Goal: Check status: Check status

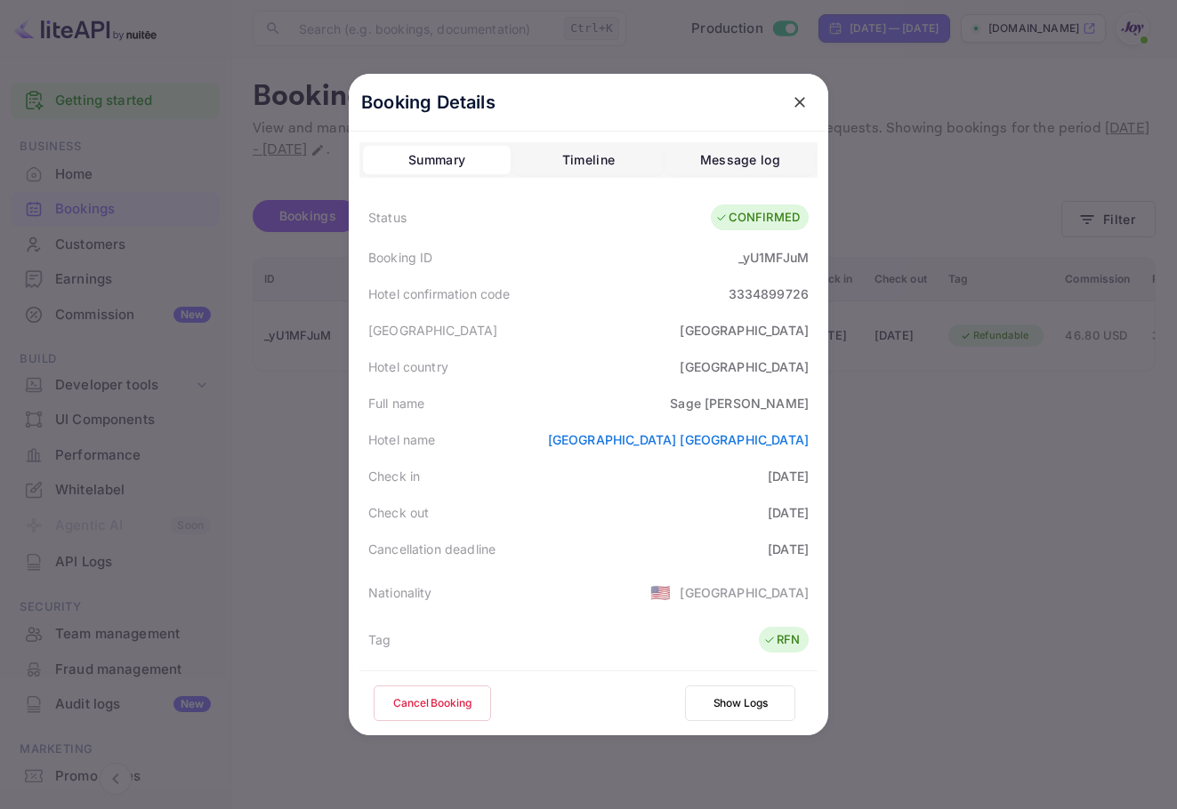
drag, startPoint x: 0, startPoint y: 0, endPoint x: 741, endPoint y: 76, distance: 744.8
click at [799, 102] on icon "close" at bounding box center [800, 102] width 18 height 18
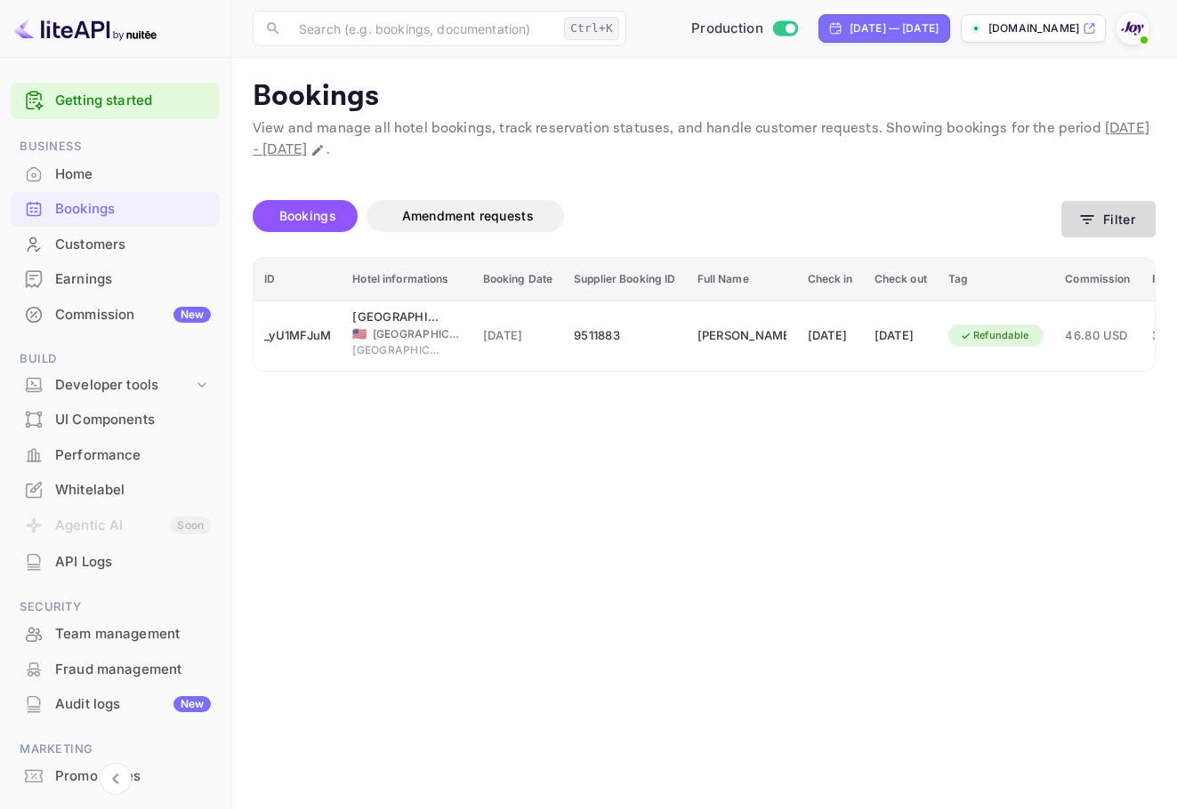
click at [1121, 220] on button "Filter" at bounding box center [1108, 219] width 94 height 36
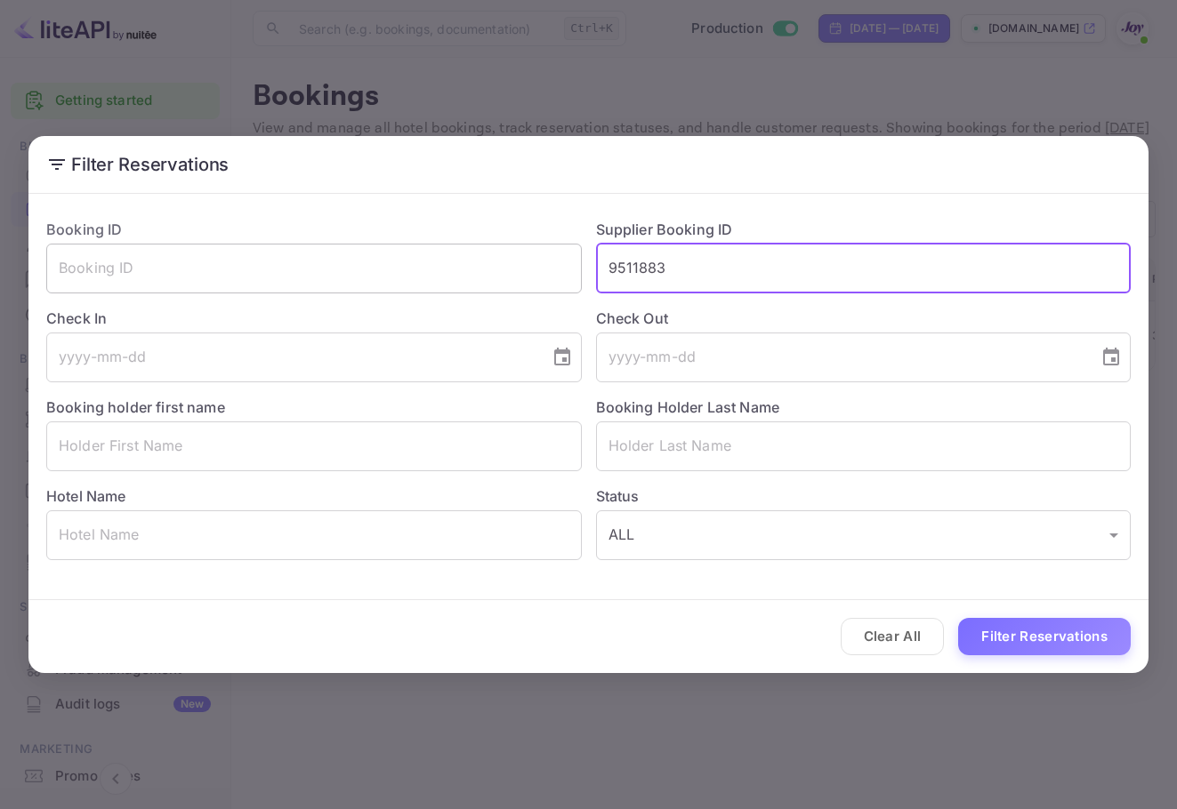
drag, startPoint x: 698, startPoint y: 264, endPoint x: 519, endPoint y: 265, distance: 179.7
click at [519, 265] on div "Booking ID ​ Supplier Booking ID 9511883 ​ Check In ​ Check Out ​ Booking holde…" at bounding box center [581, 383] width 1098 height 356
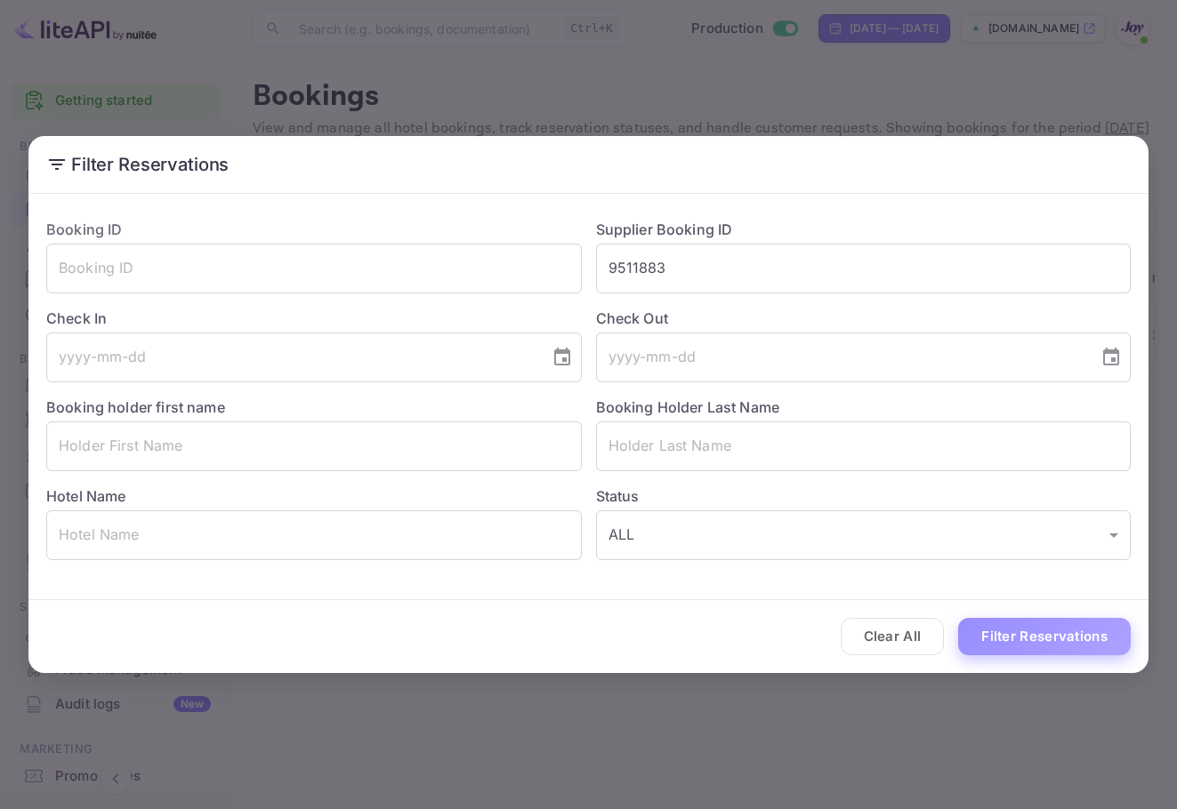
click at [1090, 647] on button "Filter Reservations" at bounding box center [1044, 637] width 173 height 38
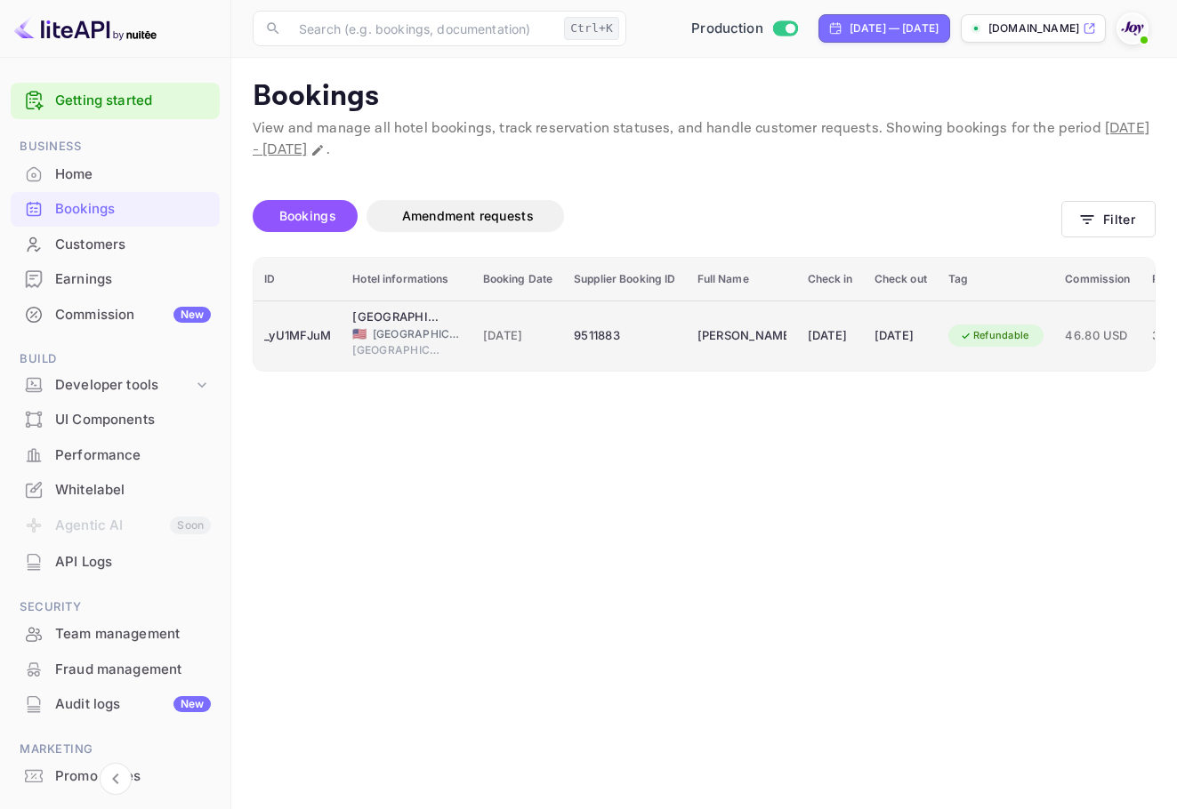
click at [793, 338] on td "[PERSON_NAME]" at bounding box center [742, 336] width 110 height 70
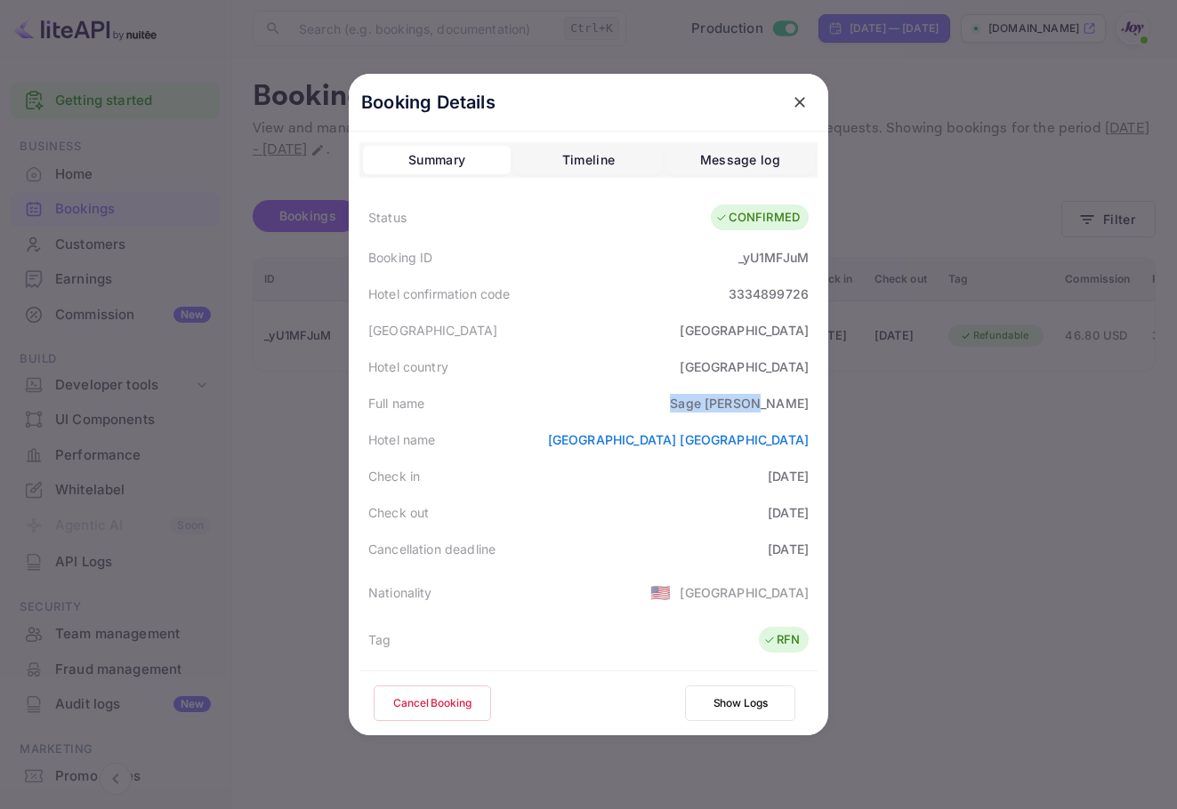
drag, startPoint x: 710, startPoint y: 406, endPoint x: 799, endPoint y: 405, distance: 89.0
click at [799, 405] on div "Full name [PERSON_NAME]" at bounding box center [588, 403] width 458 height 36
copy div "[PERSON_NAME]"
drag, startPoint x: 721, startPoint y: 256, endPoint x: 809, endPoint y: 258, distance: 88.1
click at [809, 258] on div "Booking ID _yU1MFJuM" at bounding box center [588, 257] width 458 height 36
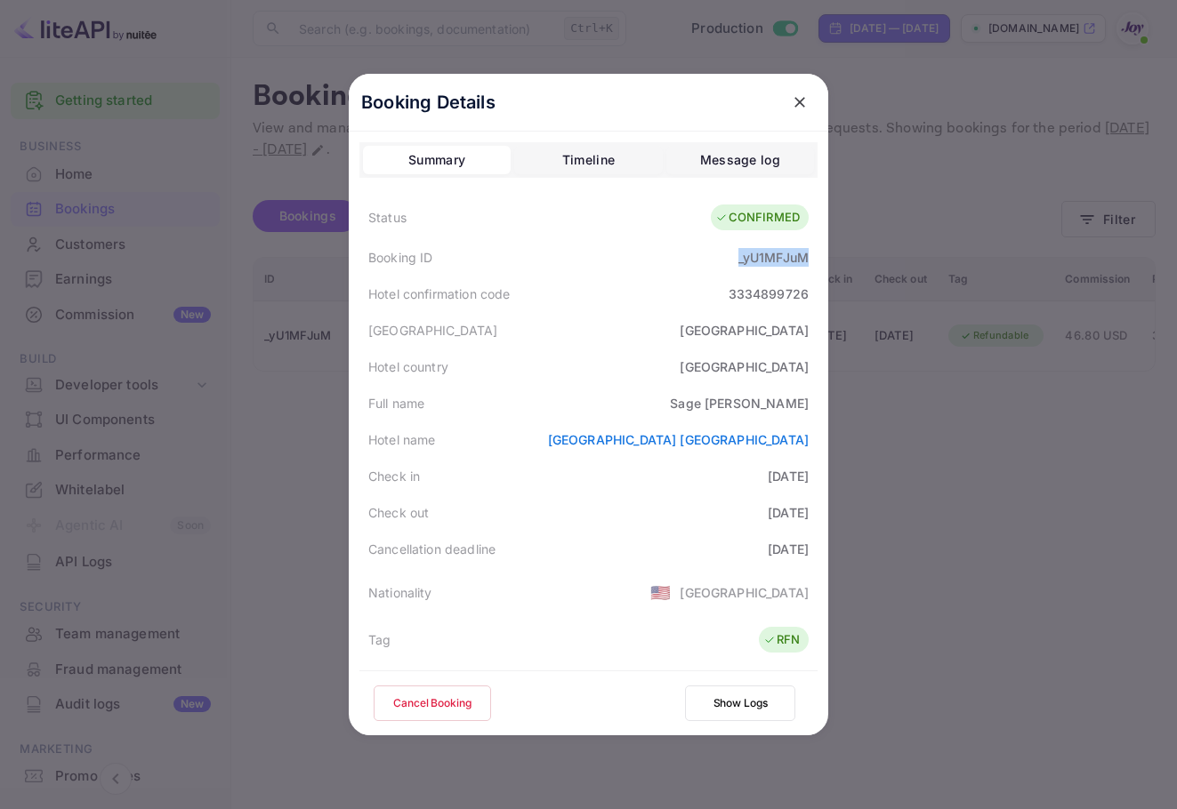
click at [799, 104] on icon "close" at bounding box center [800, 102] width 18 height 18
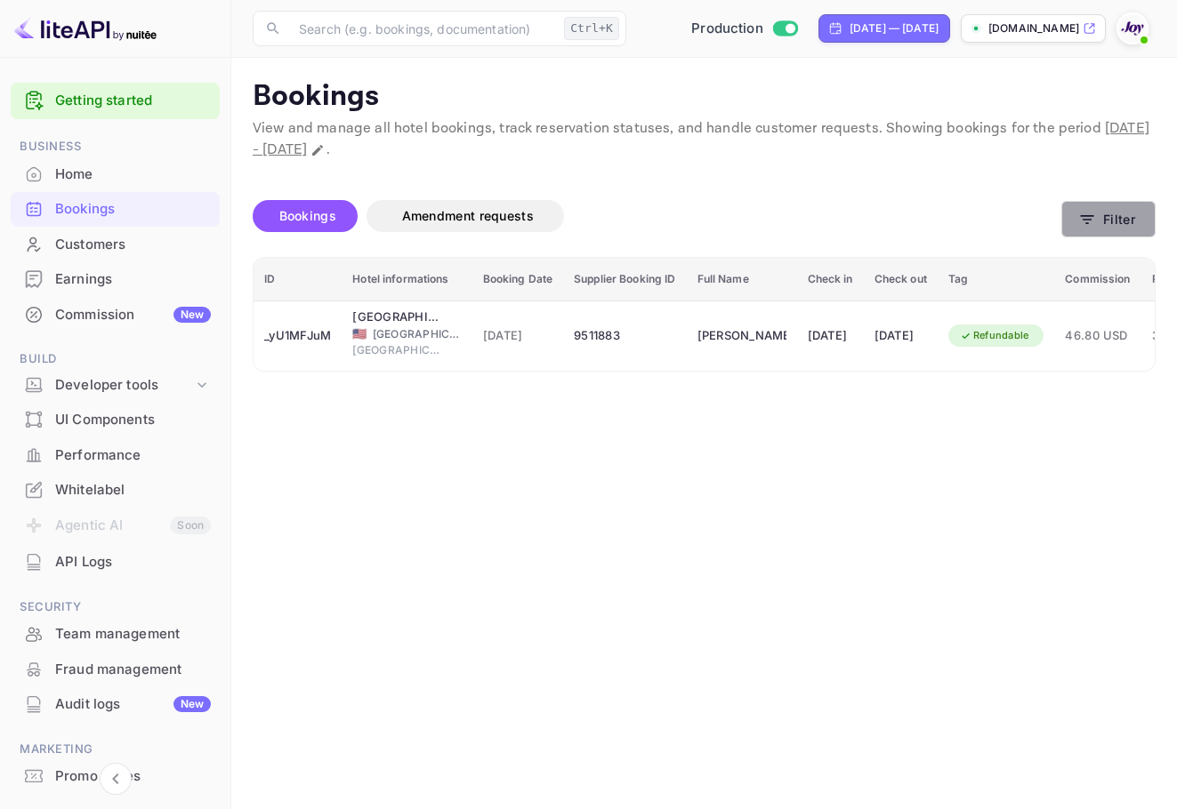
click at [1146, 221] on button "Filter" at bounding box center [1108, 219] width 94 height 36
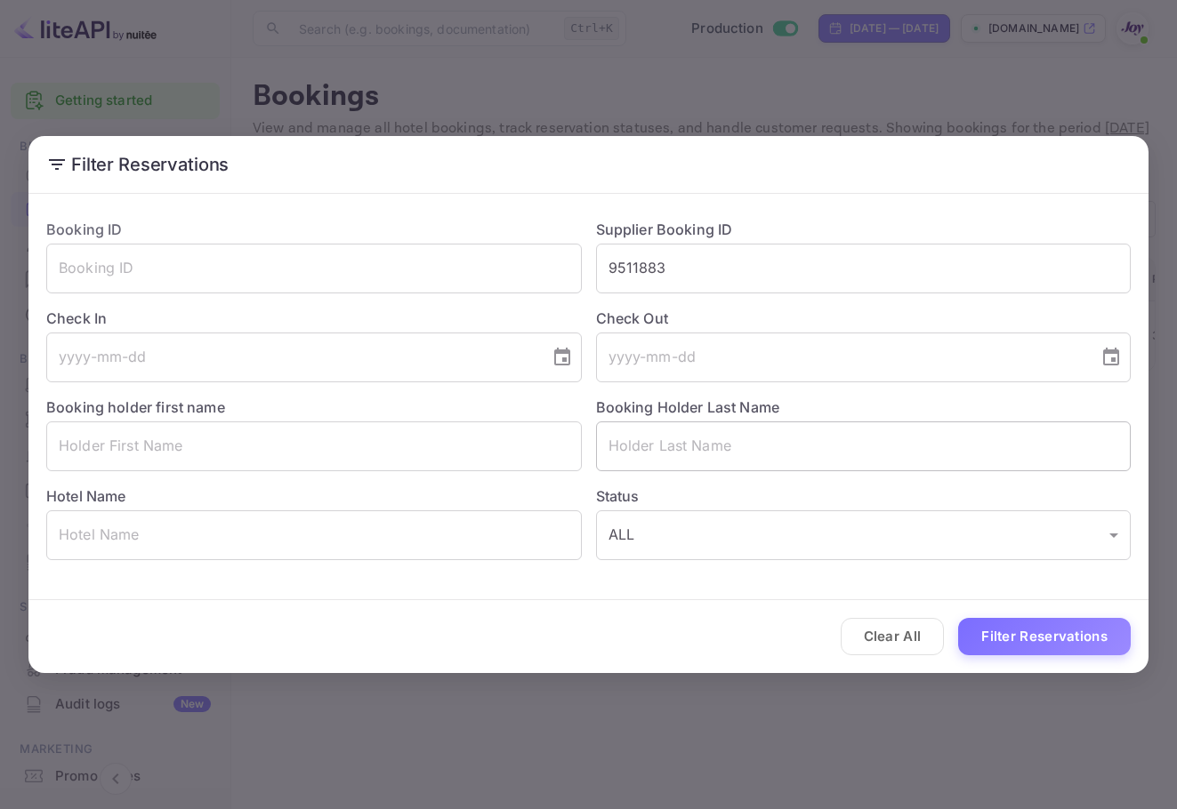
click at [713, 448] on input "text" at bounding box center [863, 447] width 535 height 50
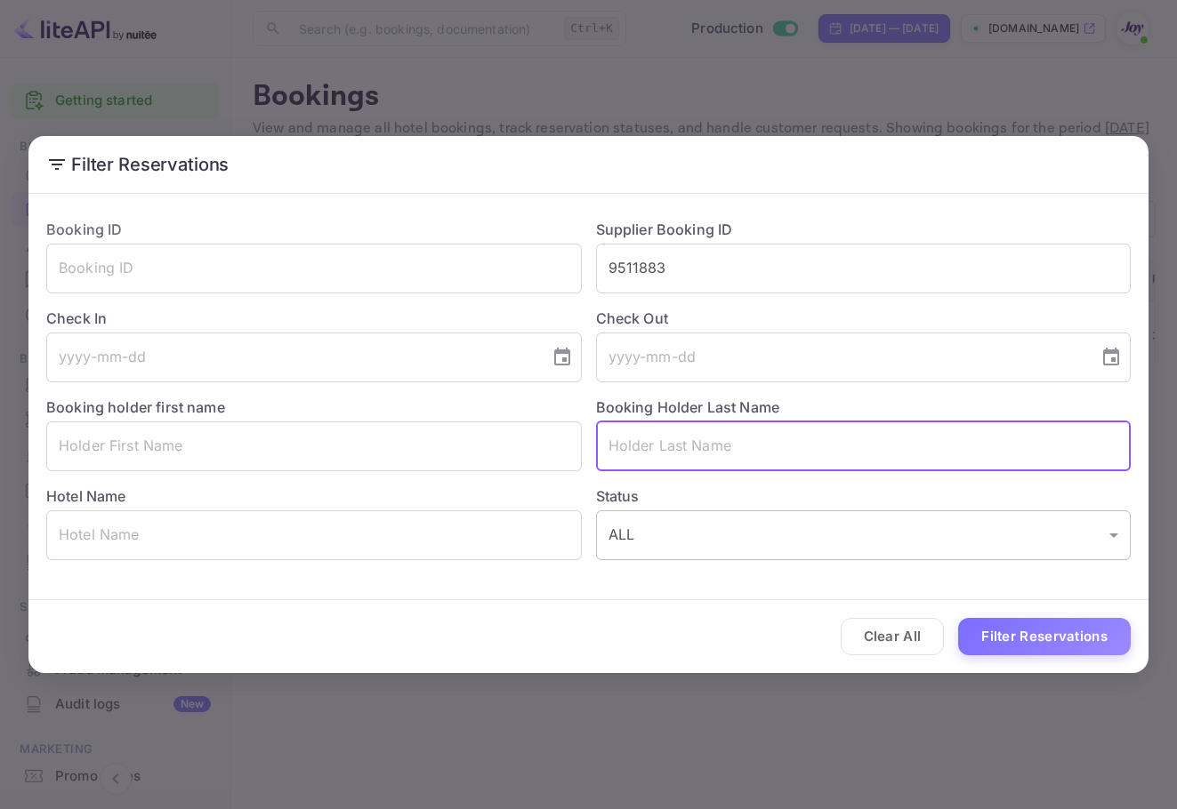
paste input "[PERSON_NAME]"
type input "[PERSON_NAME]"
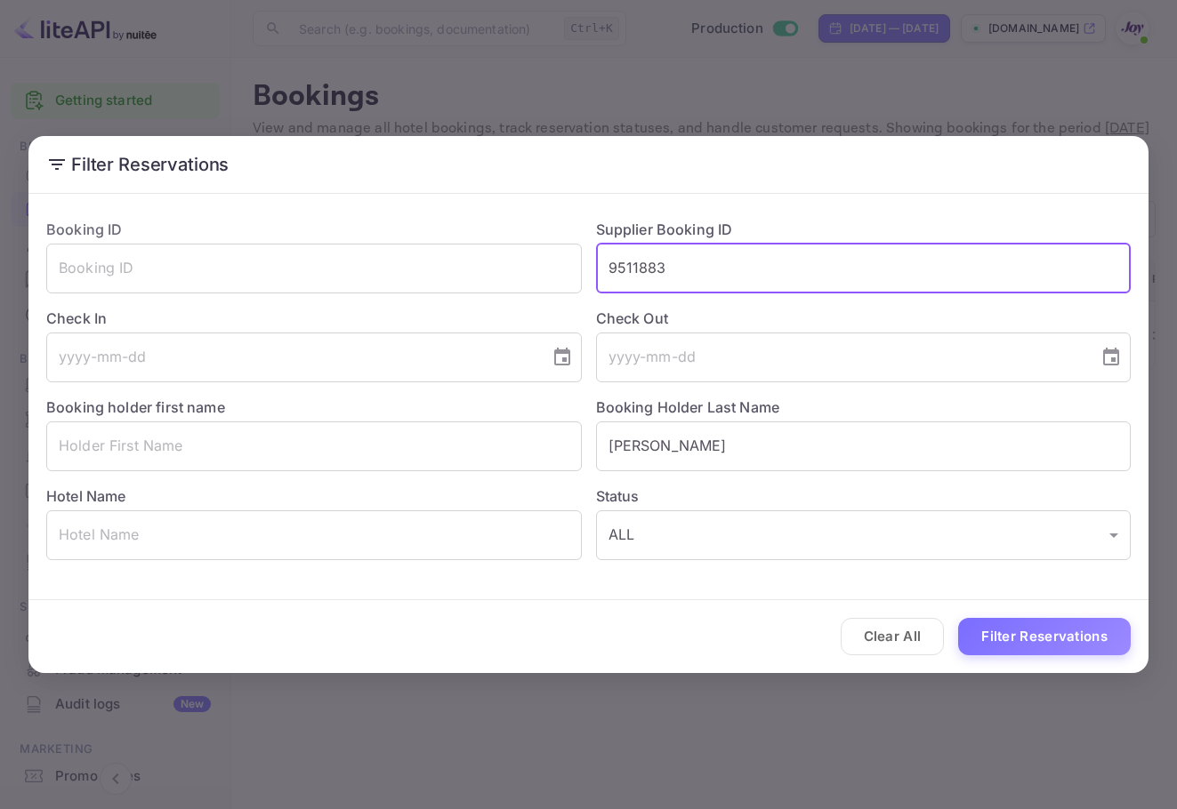
drag, startPoint x: 738, startPoint y: 273, endPoint x: 594, endPoint y: 282, distance: 144.4
click at [594, 282] on div "Supplier Booking ID 9511883 ​" at bounding box center [857, 249] width 550 height 89
click at [1035, 640] on button "Filter Reservations" at bounding box center [1044, 637] width 173 height 38
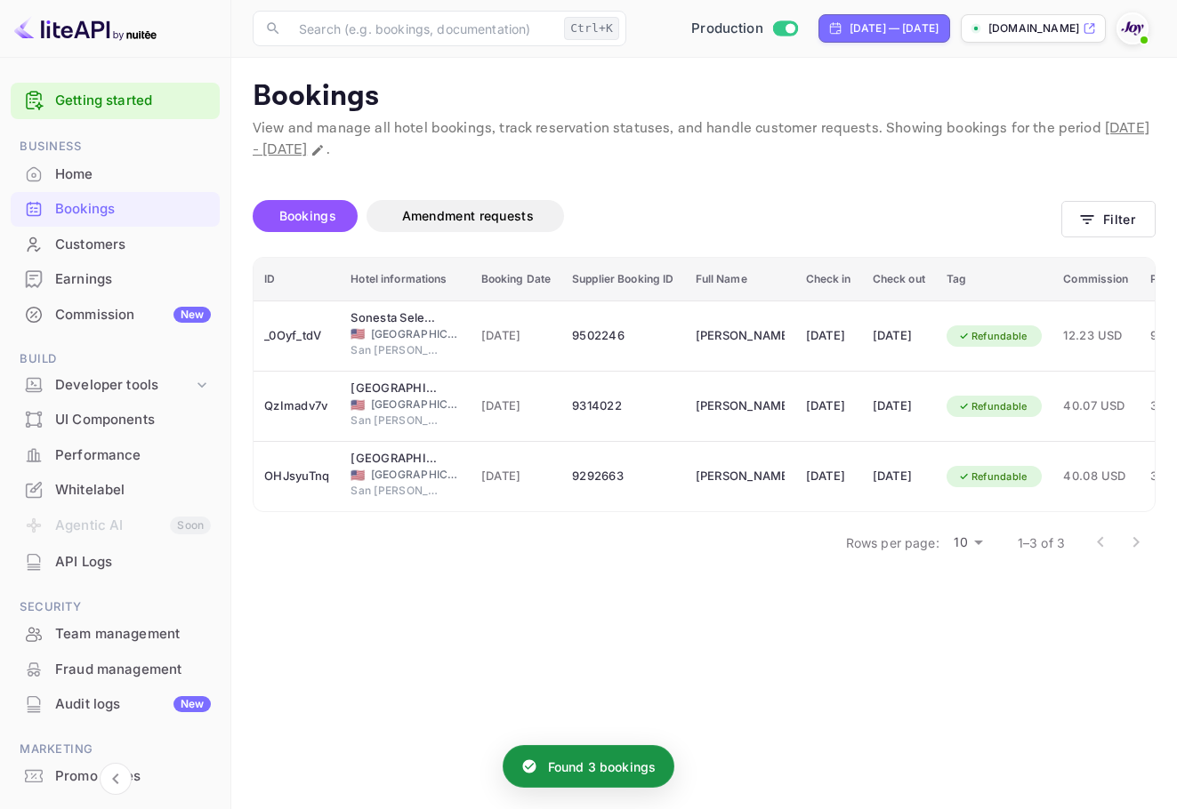
click at [817, 634] on main "Bookings View and manage all hotel bookings, track reservation statuses, and ha…" at bounding box center [703, 434] width 945 height 752
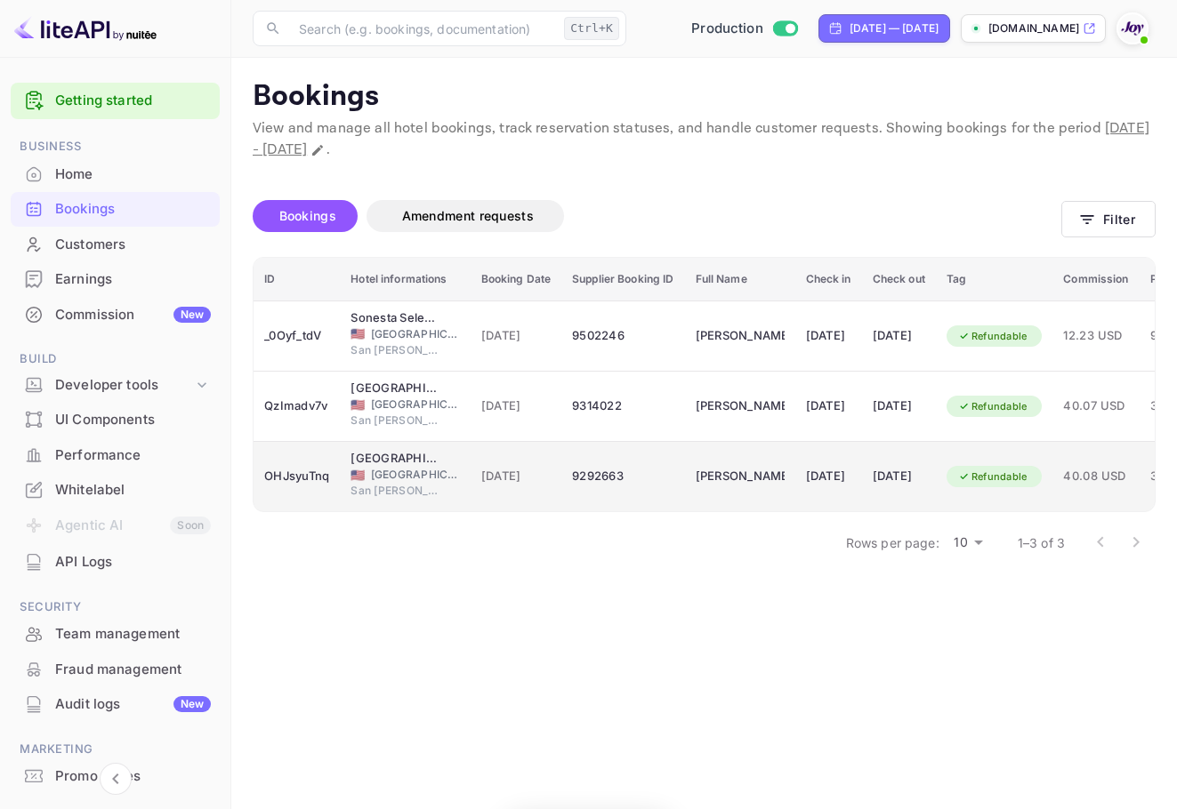
click at [819, 473] on div "[DATE]" at bounding box center [828, 477] width 45 height 28
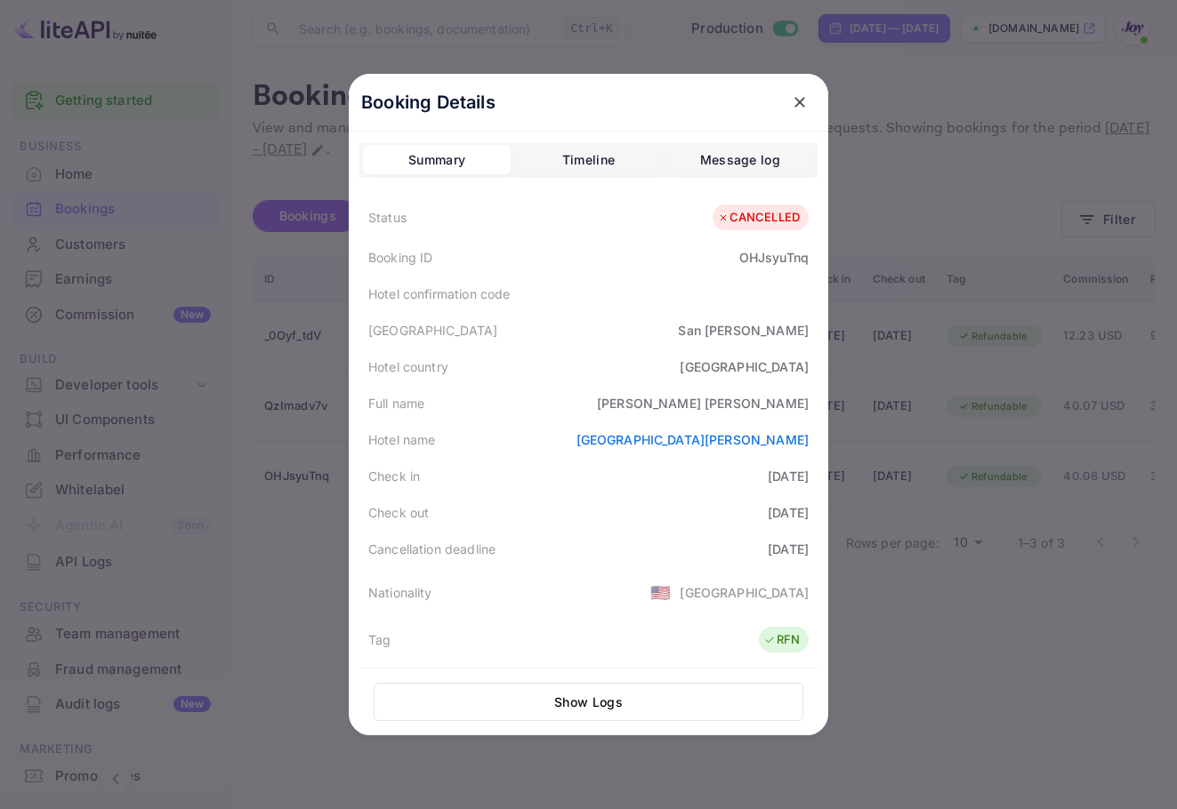
click at [796, 107] on icon "close" at bounding box center [800, 102] width 18 height 18
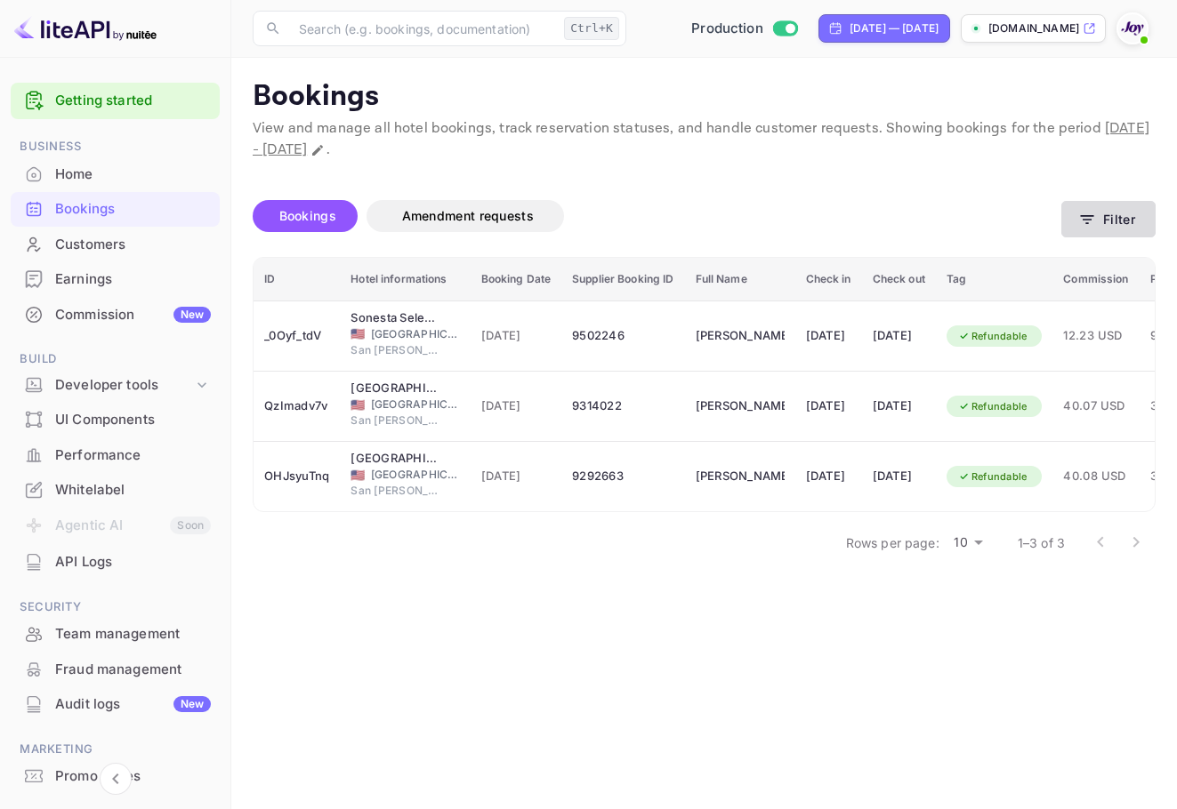
click at [1101, 209] on button "Filter" at bounding box center [1108, 219] width 94 height 36
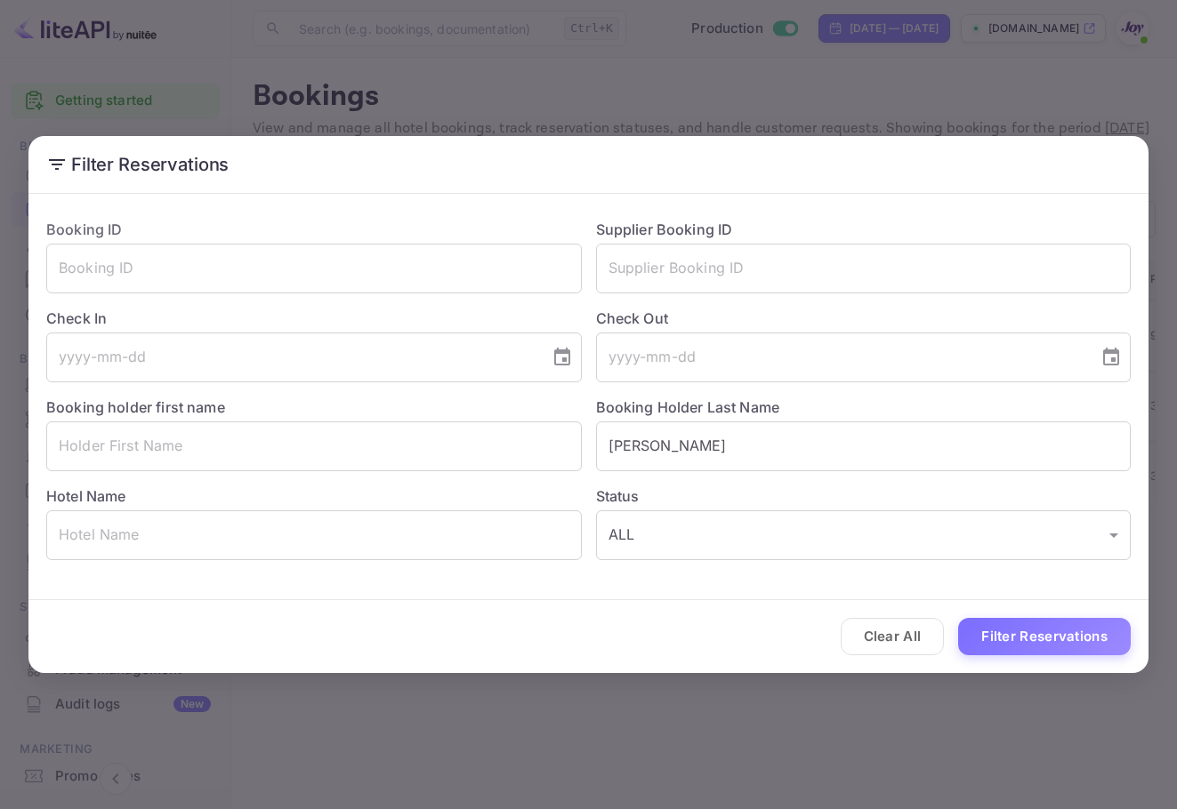
click at [1009, 74] on div "Filter Reservations Booking ID ​ Supplier Booking ID ​ Check In ​ Check Out ​ B…" at bounding box center [588, 404] width 1177 height 809
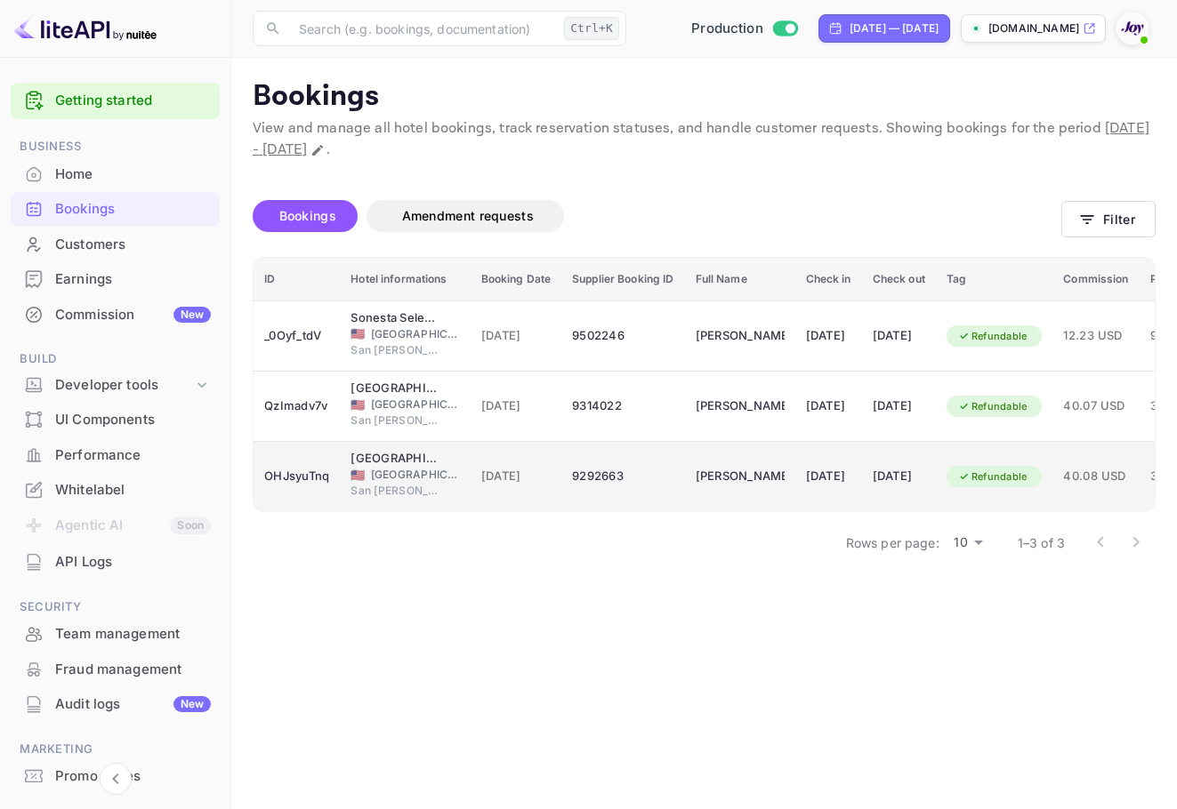
click at [913, 480] on div "[DATE]" at bounding box center [899, 477] width 52 height 28
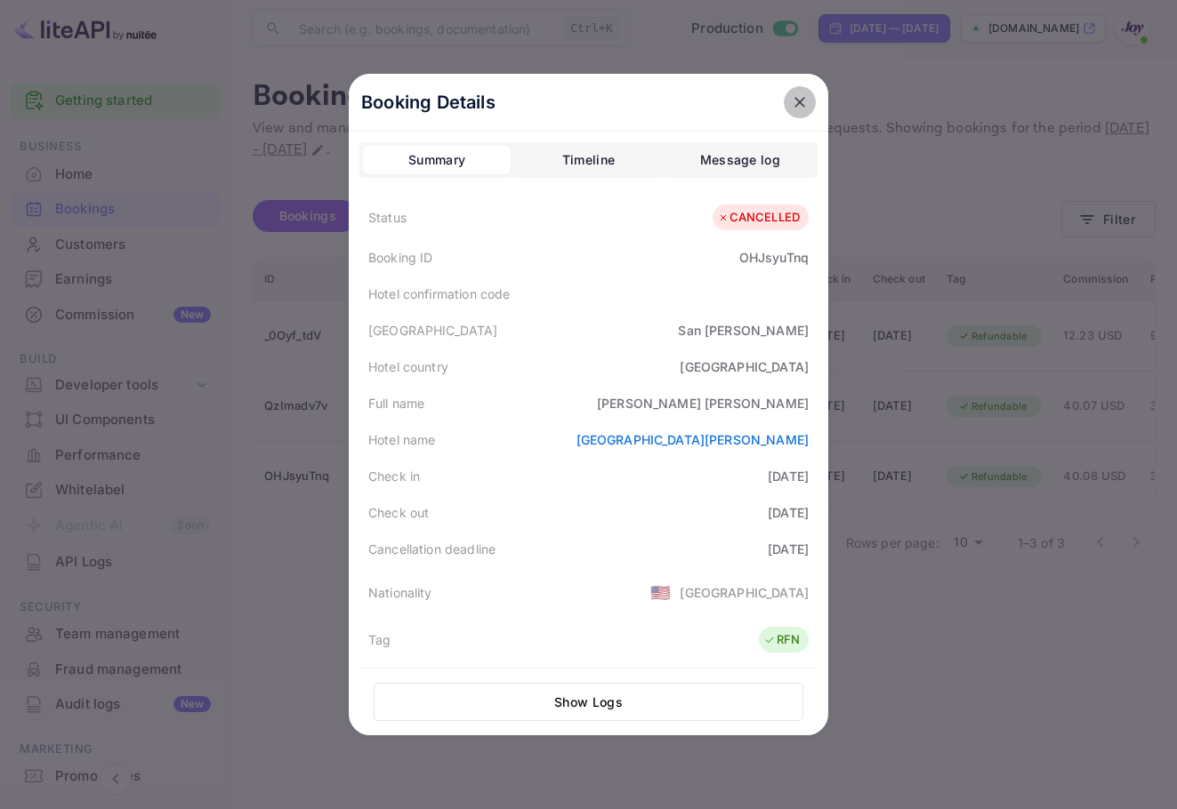
click at [796, 94] on icon "close" at bounding box center [800, 102] width 18 height 18
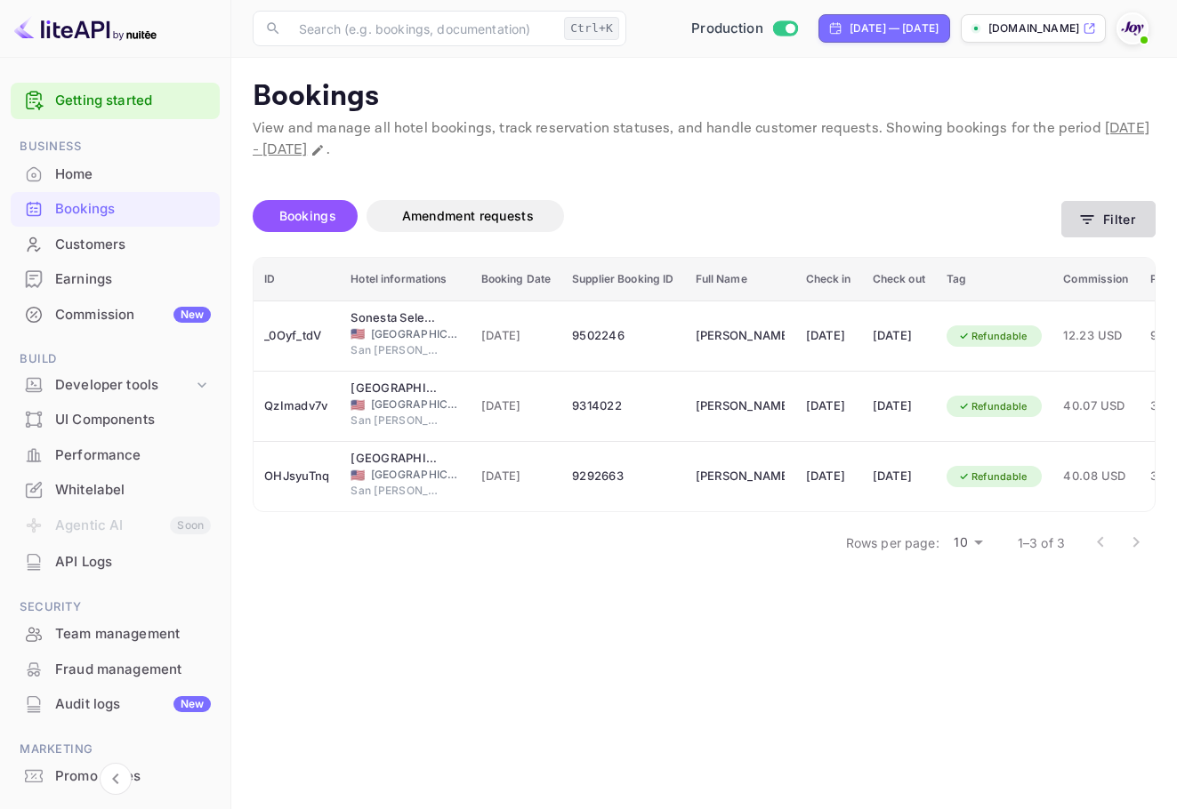
click at [1073, 213] on button "Filter" at bounding box center [1108, 219] width 94 height 36
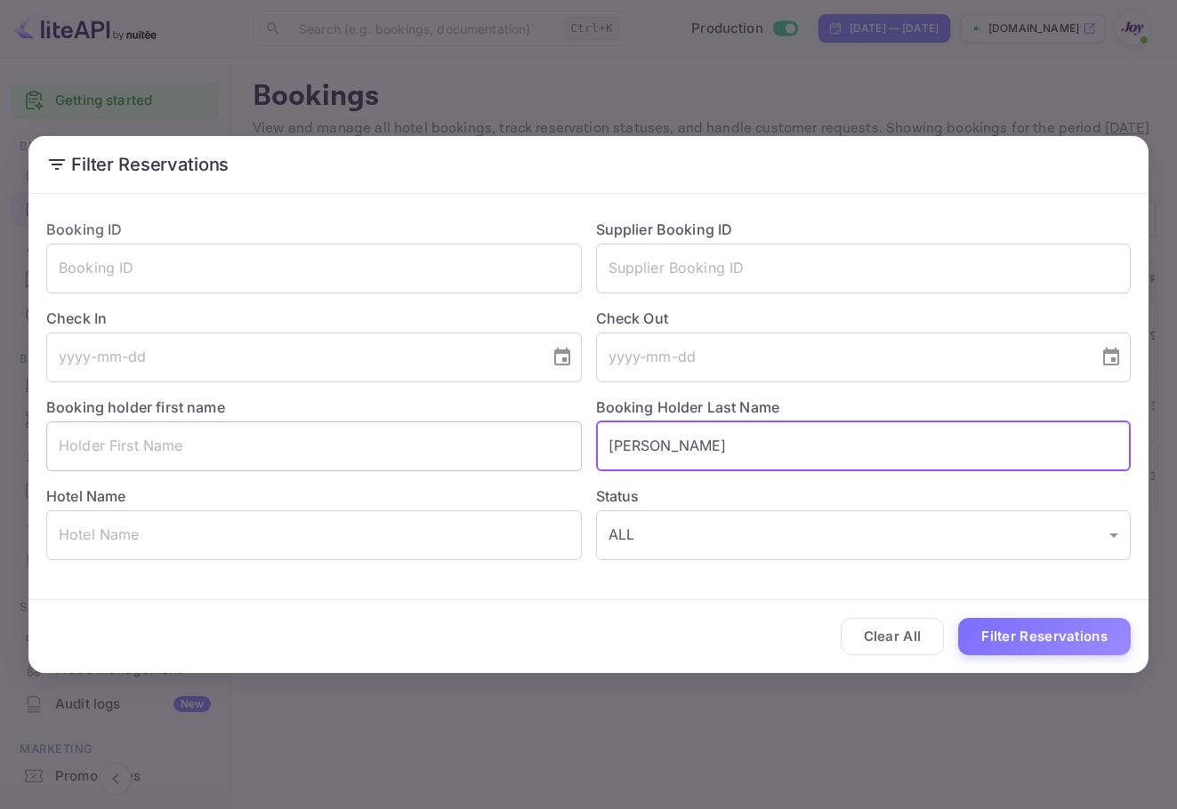
drag, startPoint x: 719, startPoint y: 434, endPoint x: 447, endPoint y: 426, distance: 271.4
click at [438, 427] on div "Booking ID ​ Supplier Booking ID ​ Check In ​ Check Out ​ Booking holder first …" at bounding box center [581, 383] width 1098 height 356
paste input "[PERSON_NAME]"
type input "[PERSON_NAME]"
click at [1017, 628] on button "Filter Reservations" at bounding box center [1044, 637] width 173 height 38
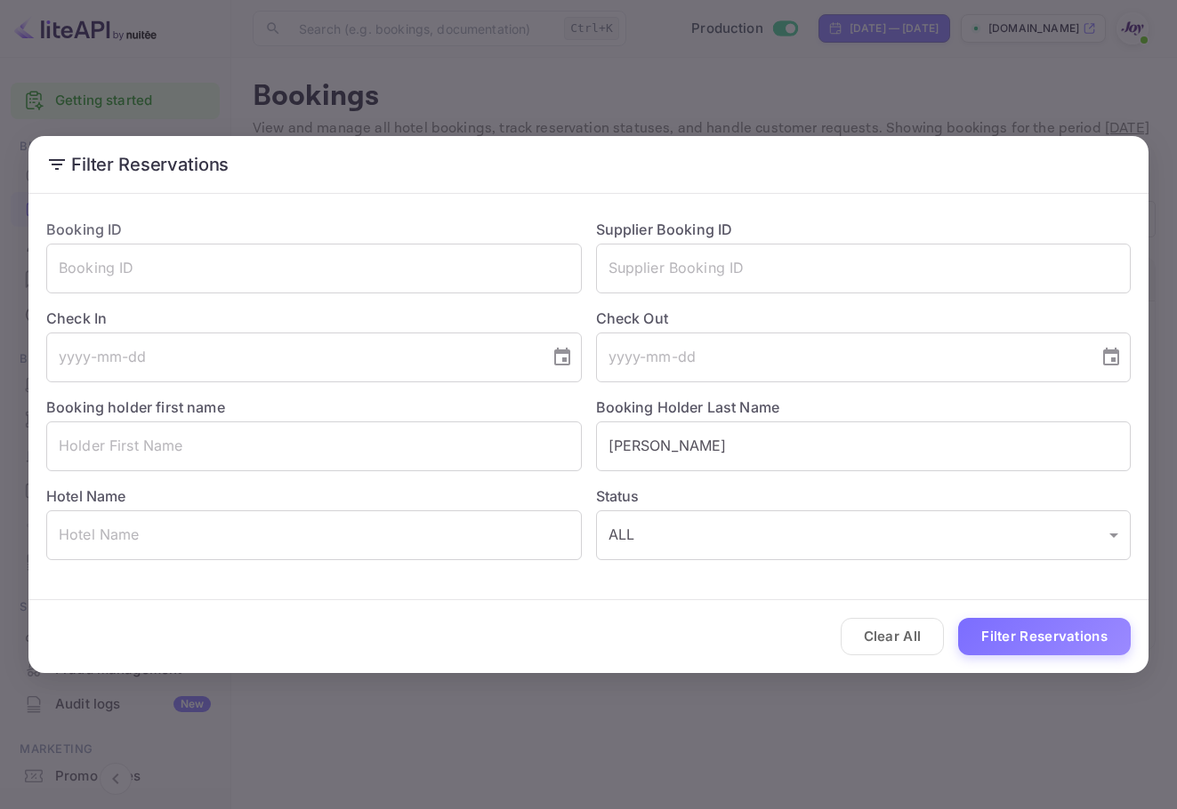
click at [229, 473] on div "Hotel Name ​" at bounding box center [307, 515] width 550 height 89
click at [248, 452] on input "text" at bounding box center [313, 447] width 535 height 50
paste input "[PERSON_NAME]"
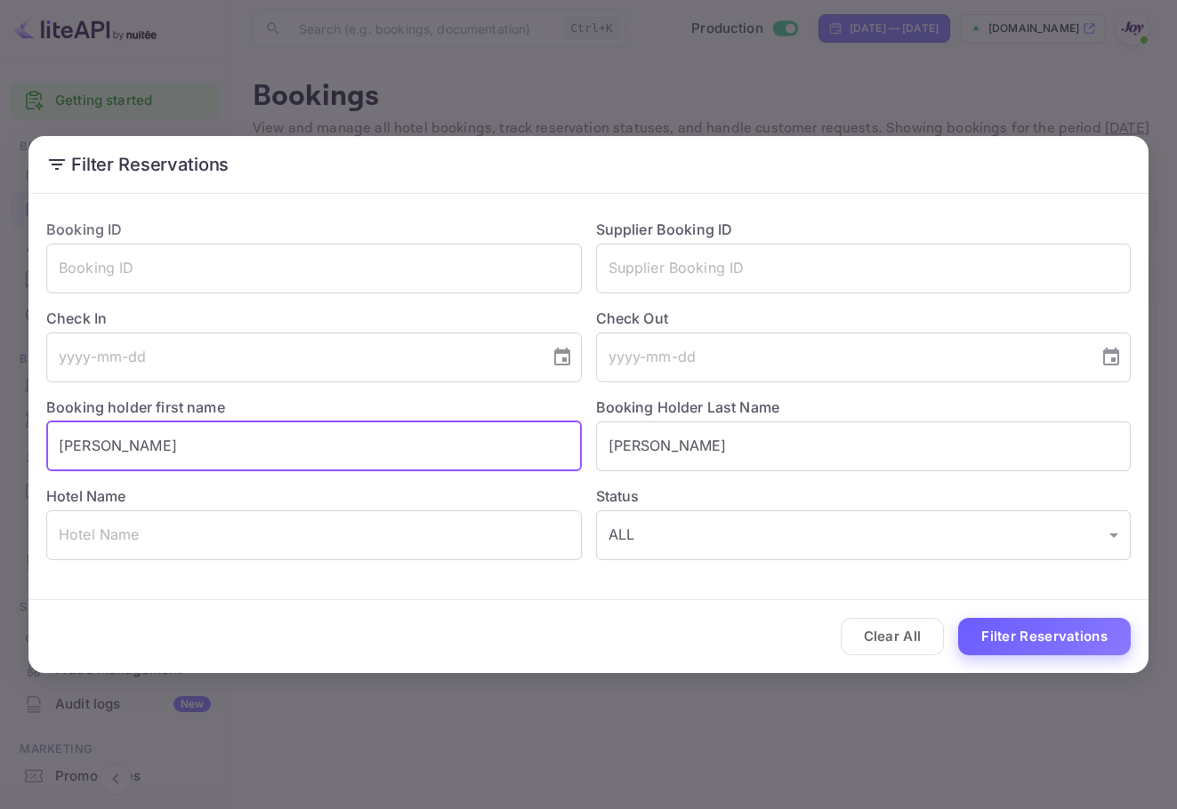
type input "[PERSON_NAME]"
click at [1123, 632] on button "Filter Reservations" at bounding box center [1044, 637] width 173 height 38
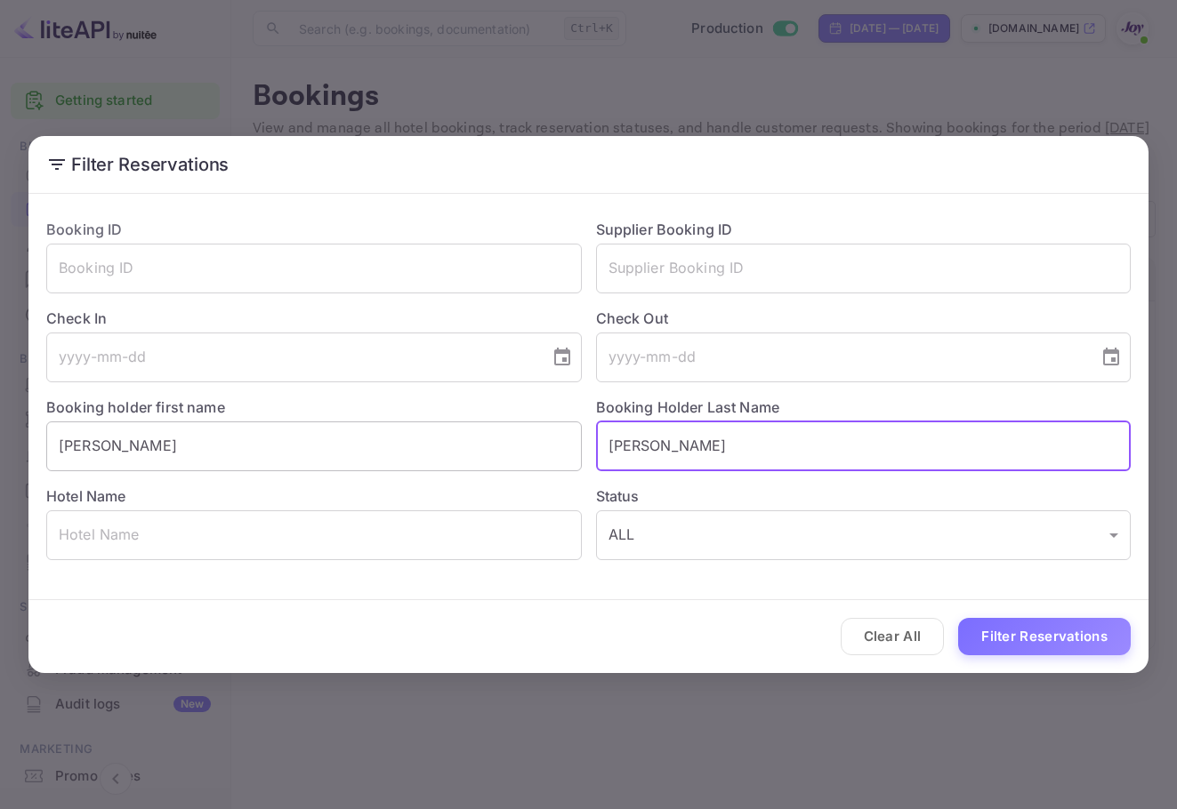
drag, startPoint x: 595, startPoint y: 422, endPoint x: 463, endPoint y: 437, distance: 133.3
click at [458, 414] on div "Booking ID ​ Supplier Booking ID ​ Check In ​ Check Out ​ Booking holder first …" at bounding box center [581, 383] width 1098 height 356
paste input "Casting"
type input "Casting"
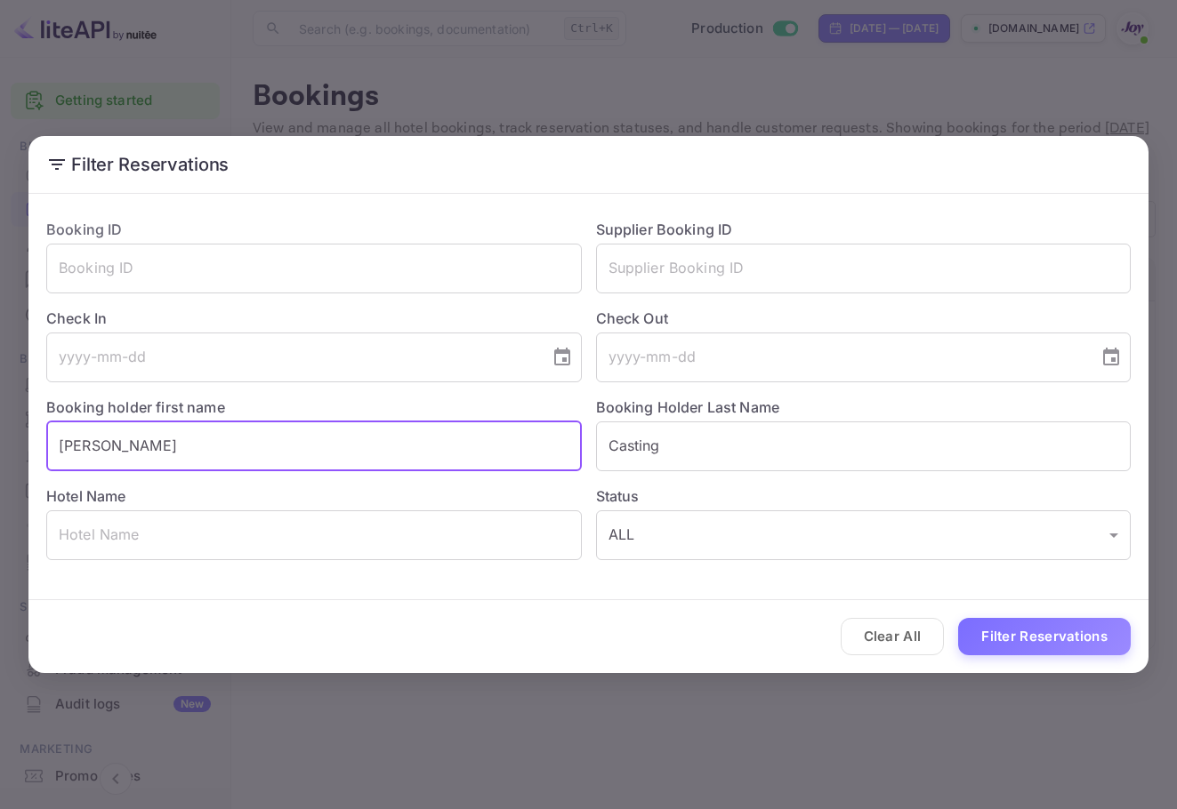
drag, startPoint x: 277, startPoint y: 451, endPoint x: 28, endPoint y: 434, distance: 248.7
click at [0, 428] on div "Filter Reservations Booking ID ​ Supplier Booking ID ​ Check In ​ Check Out ​ B…" at bounding box center [588, 404] width 1177 height 809
click at [1015, 634] on button "Filter Reservations" at bounding box center [1044, 637] width 173 height 38
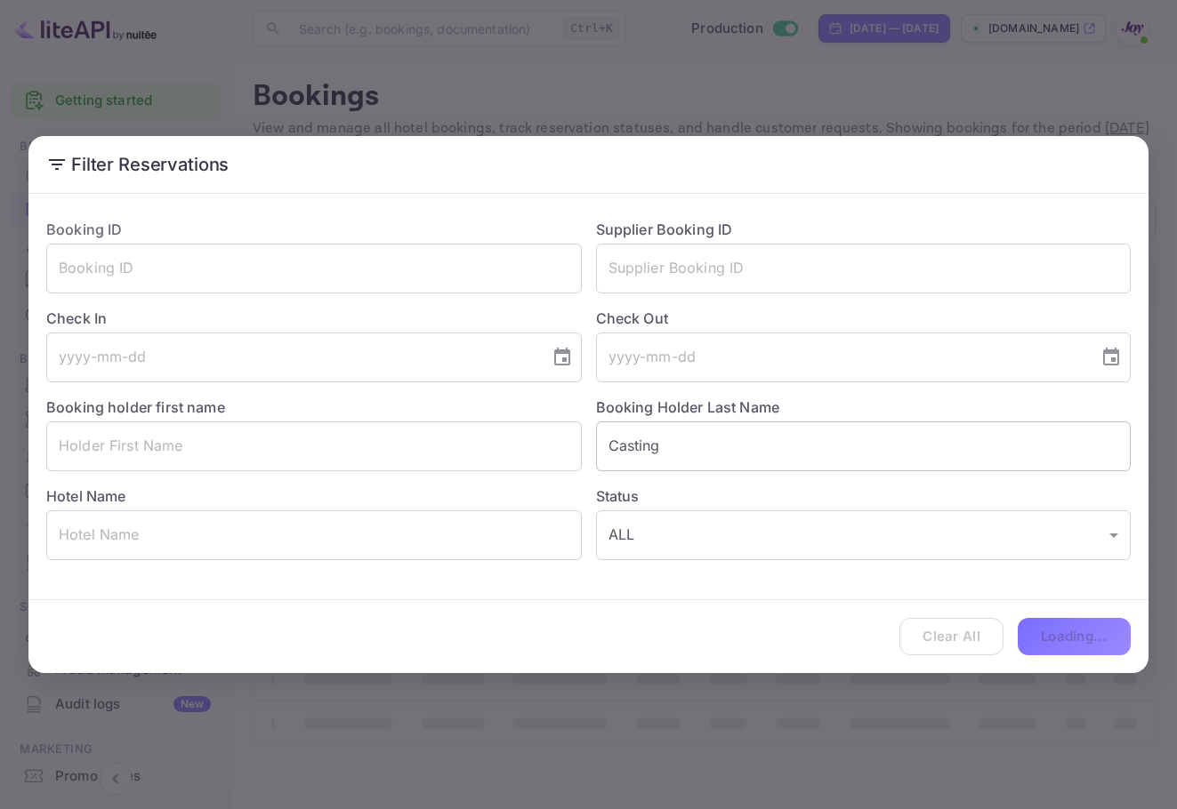
click at [613, 454] on input "Casting" at bounding box center [863, 447] width 535 height 50
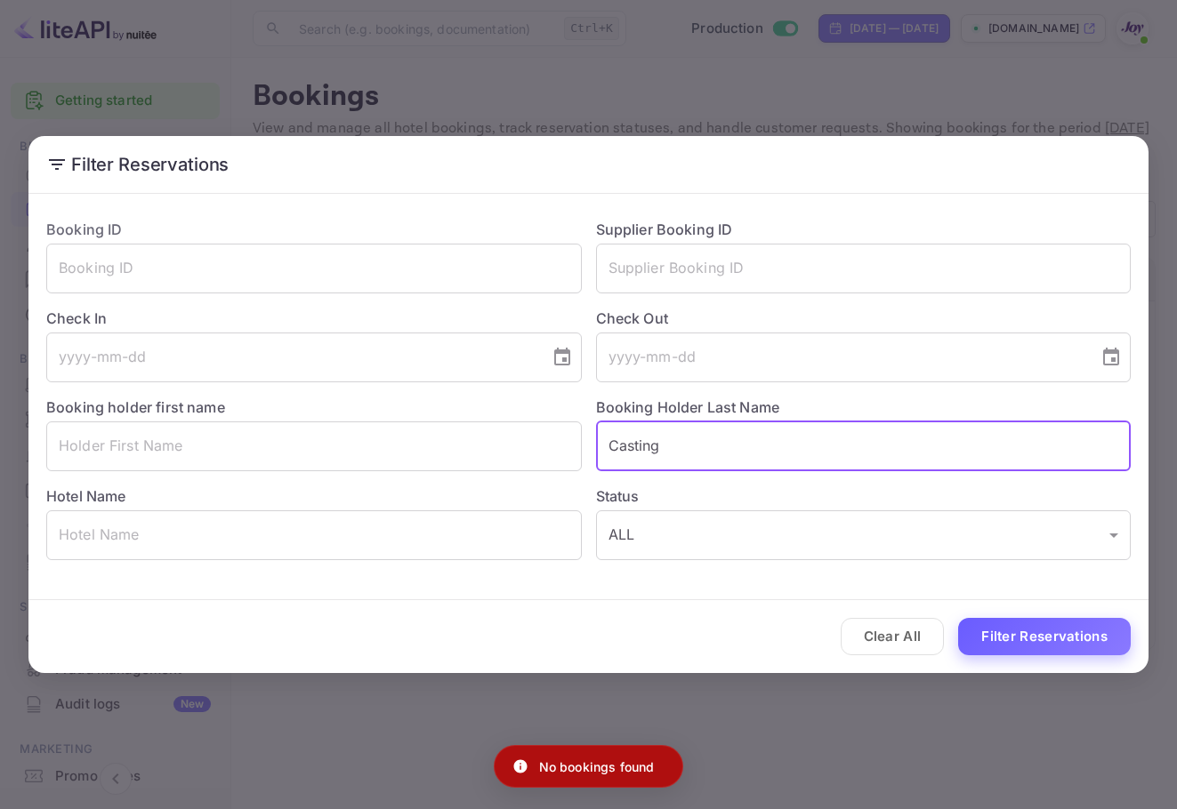
type input "Casting"
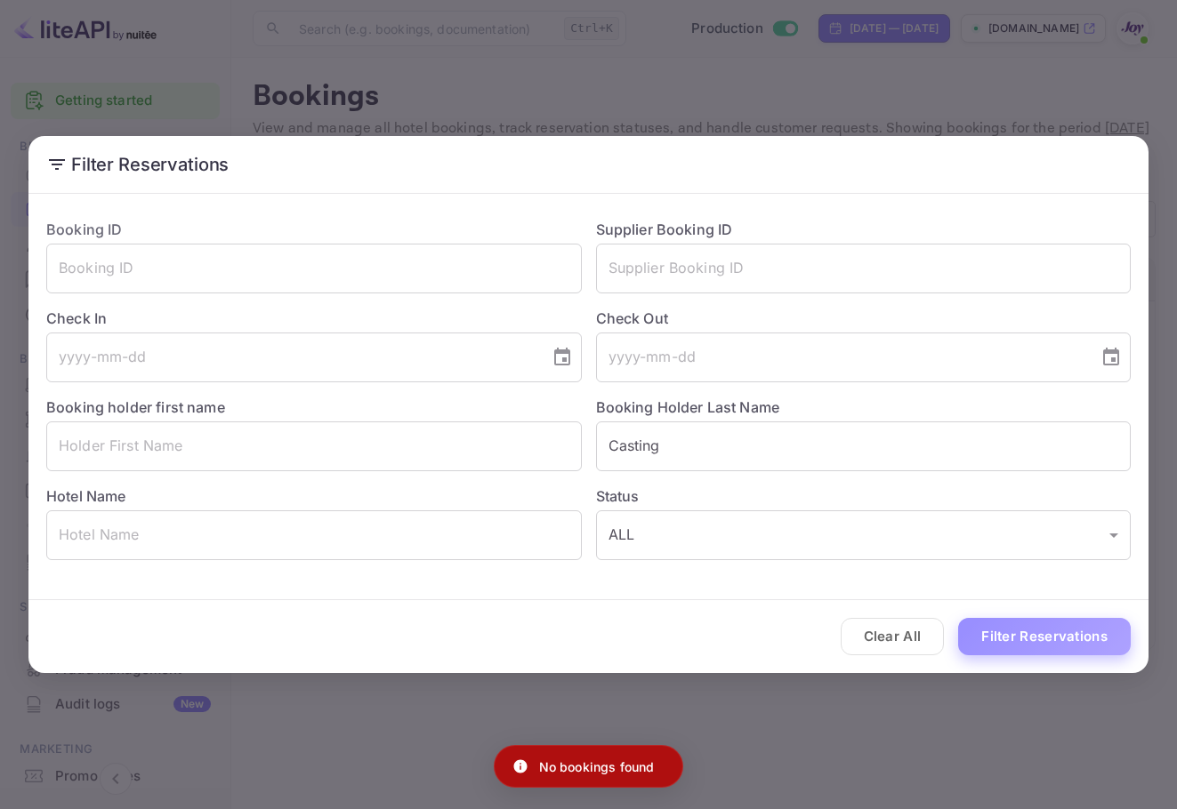
click at [1066, 635] on button "Filter Reservations" at bounding box center [1044, 637] width 173 height 38
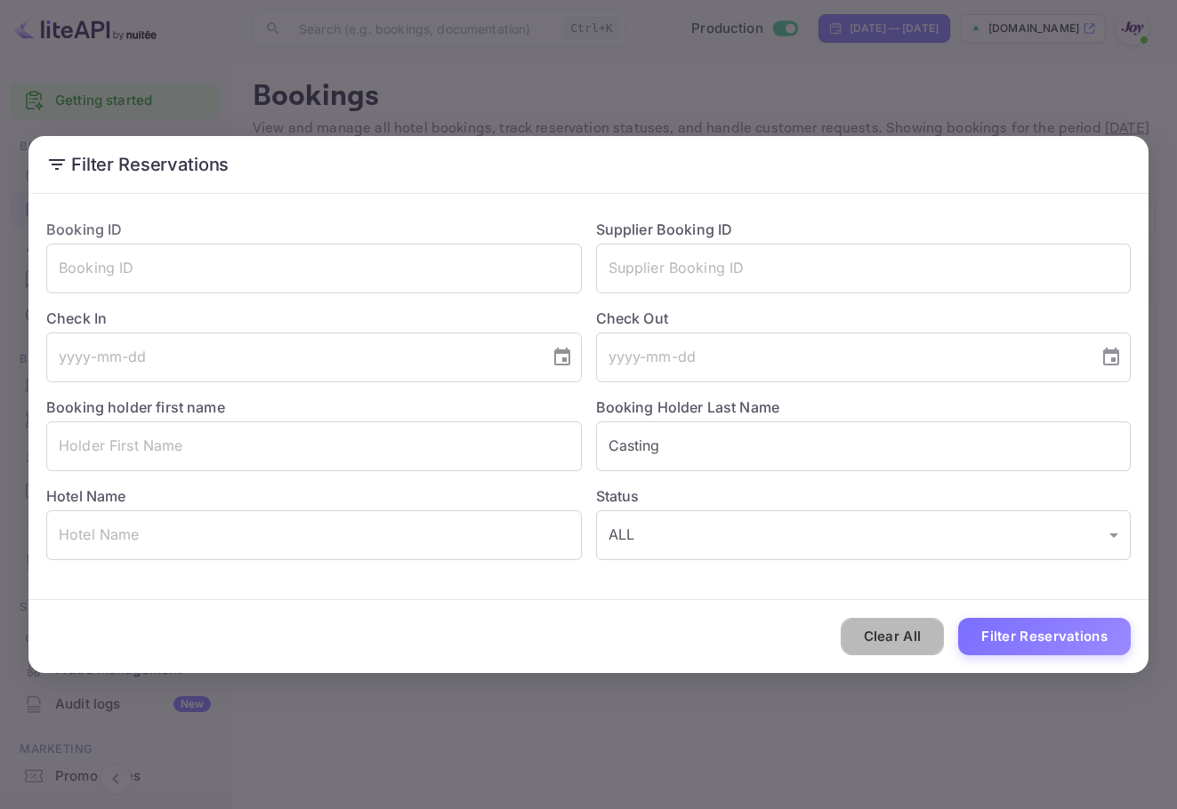
click at [919, 623] on button "Clear All" at bounding box center [893, 637] width 104 height 38
